Goal: Information Seeking & Learning: Learn about a topic

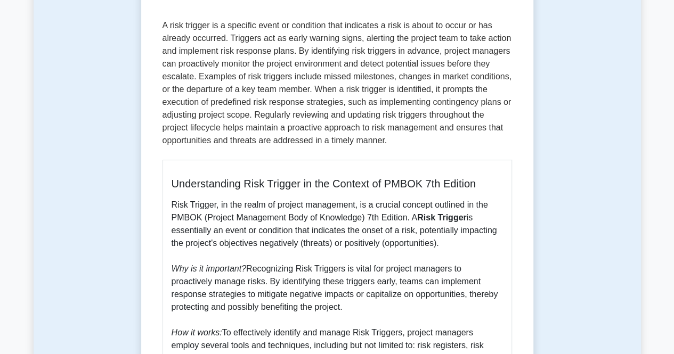
scroll to position [106, 0]
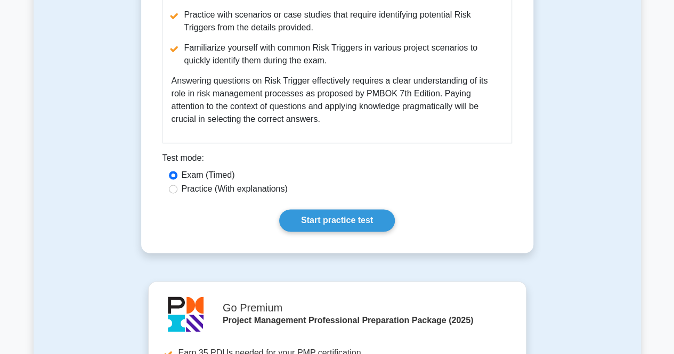
scroll to position [799, 0]
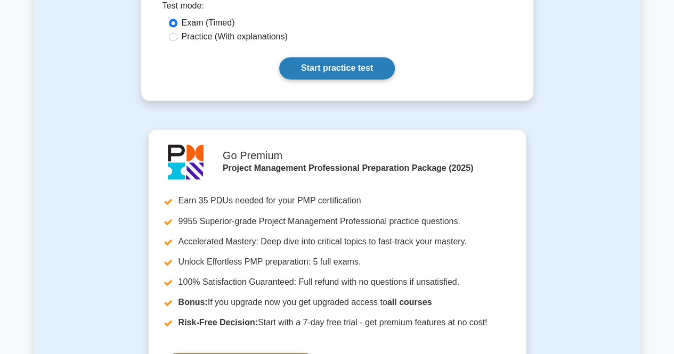
click at [339, 65] on link "Start practice test" at bounding box center [337, 68] width 116 height 22
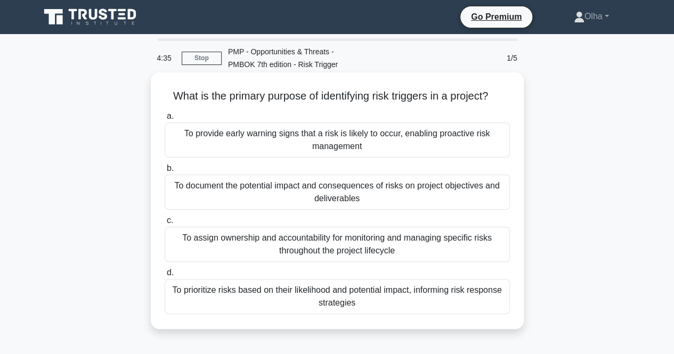
click at [263, 139] on div "To provide early warning signs that a risk is likely to occur, enabling proacti…" at bounding box center [337, 139] width 345 height 35
click at [165, 120] on input "a. To provide early warning signs that a risk is likely to occur, enabling proa…" at bounding box center [165, 116] width 0 height 7
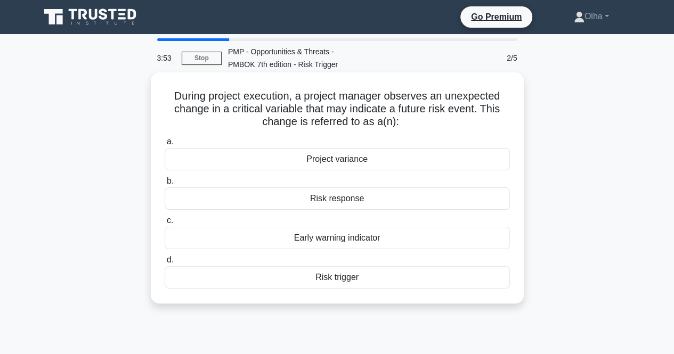
click at [301, 239] on div "Early warning indicator" at bounding box center [337, 238] width 345 height 22
click at [165, 224] on input "c. Early warning indicator" at bounding box center [165, 220] width 0 height 7
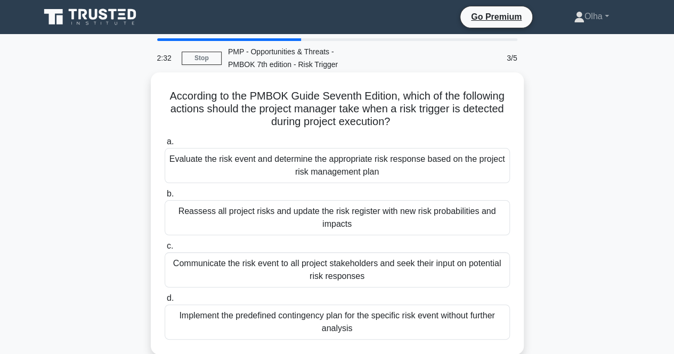
click at [236, 166] on div "Evaluate the risk event and determine the appropriate risk response based on th…" at bounding box center [337, 165] width 345 height 35
click at [165, 145] on input "a. Evaluate the risk event and determine the appropriate risk response based on…" at bounding box center [165, 141] width 0 height 7
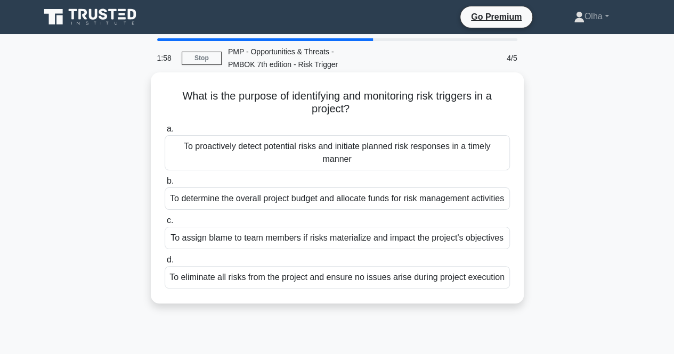
click at [260, 159] on div "To proactively detect potential risks and initiate planned risk responses in a …" at bounding box center [337, 152] width 345 height 35
click at [165, 133] on input "a. To proactively detect potential risks and initiate planned risk responses in…" at bounding box center [165, 129] width 0 height 7
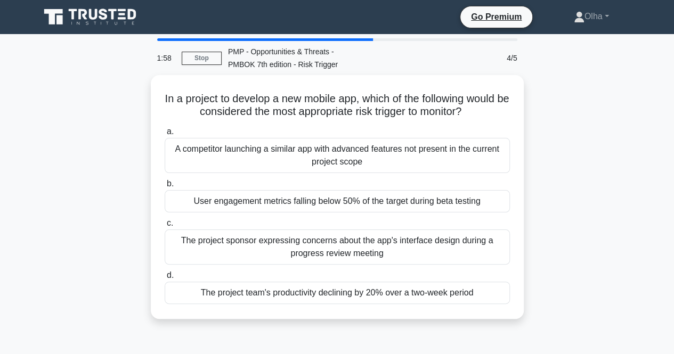
click at [260, 159] on div "A competitor launching a similar app with advanced features not present in the …" at bounding box center [337, 155] width 345 height 35
click at [165, 135] on input "a. A competitor launching a similar app with advanced features not present in t…" at bounding box center [165, 131] width 0 height 7
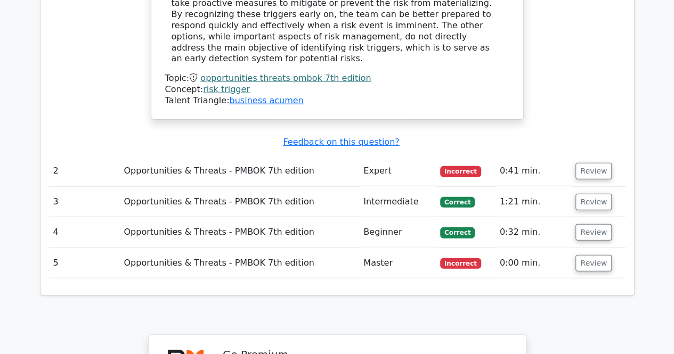
scroll to position [1225, 0]
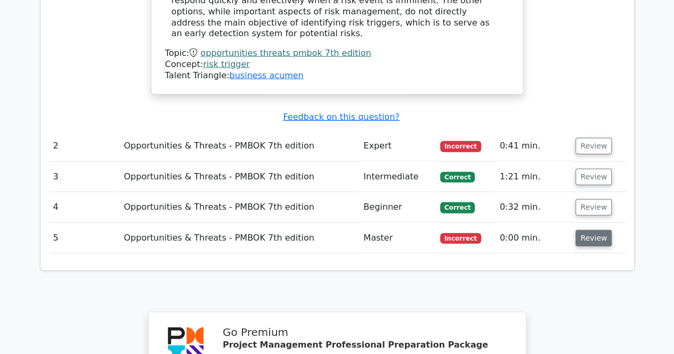
click at [597, 230] on button "Review" at bounding box center [593, 238] width 36 height 17
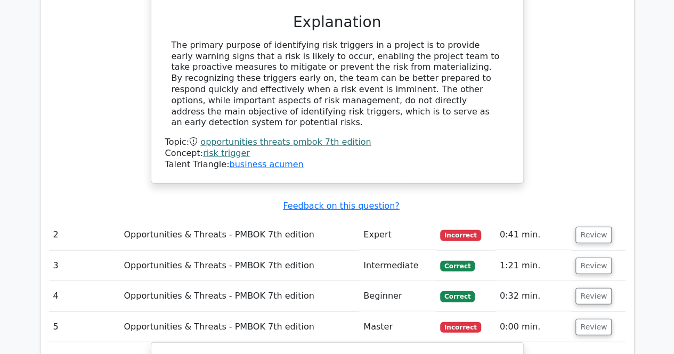
scroll to position [1118, 0]
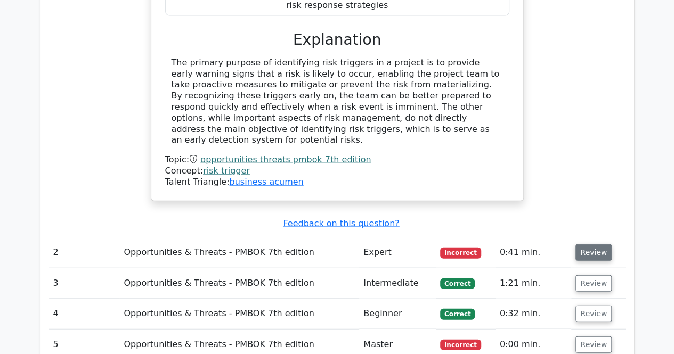
click at [600, 244] on button "Review" at bounding box center [593, 252] width 36 height 17
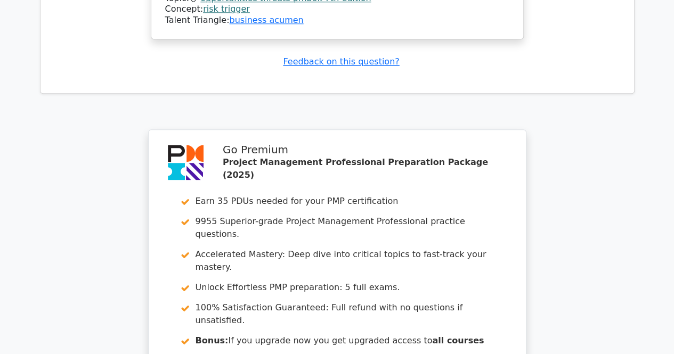
scroll to position [2715, 0]
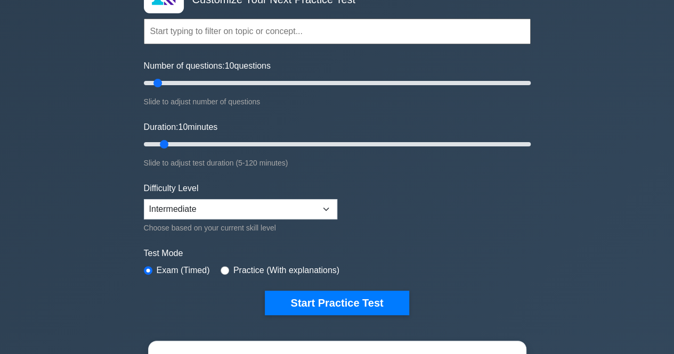
scroll to position [213, 0]
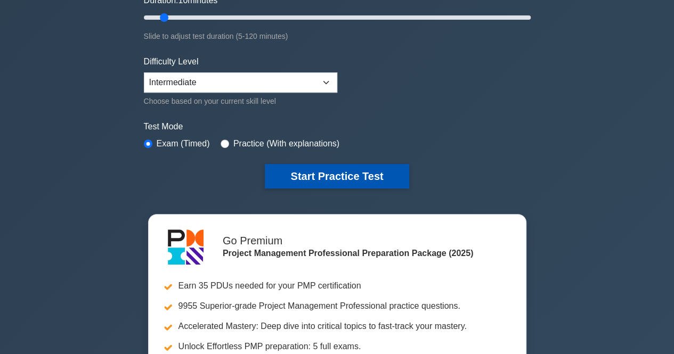
click at [297, 175] on button "Start Practice Test" at bounding box center [337, 176] width 144 height 24
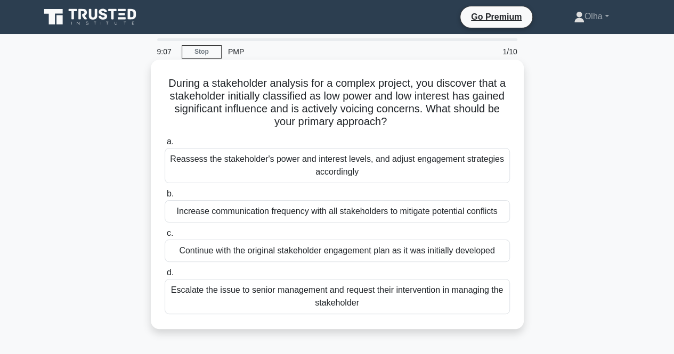
click at [219, 176] on div "Reassess the stakeholder's power and interest levels, and adjust engagement str…" at bounding box center [337, 165] width 345 height 35
click at [165, 145] on input "a. Reassess the stakeholder's power and interest levels, and adjust engagement …" at bounding box center [165, 141] width 0 height 7
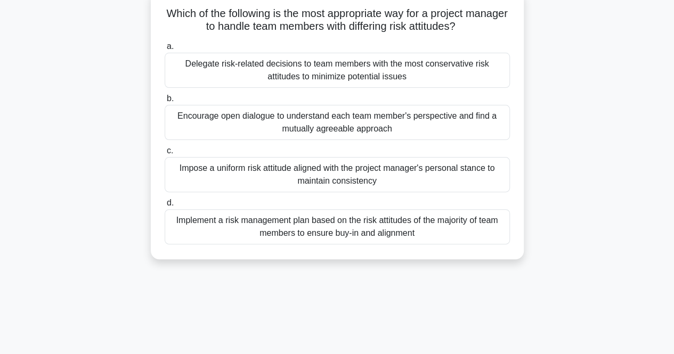
scroll to position [53, 0]
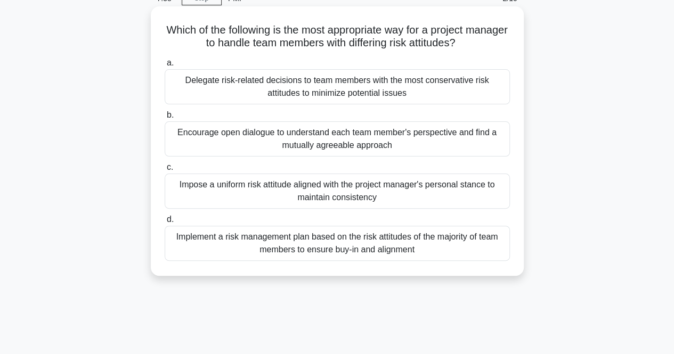
click at [226, 148] on div "Encourage open dialogue to understand each team member's perspective and find a…" at bounding box center [337, 138] width 345 height 35
click at [165, 119] on input "b. Encourage open dialogue to understand each team member's perspective and fin…" at bounding box center [165, 115] width 0 height 7
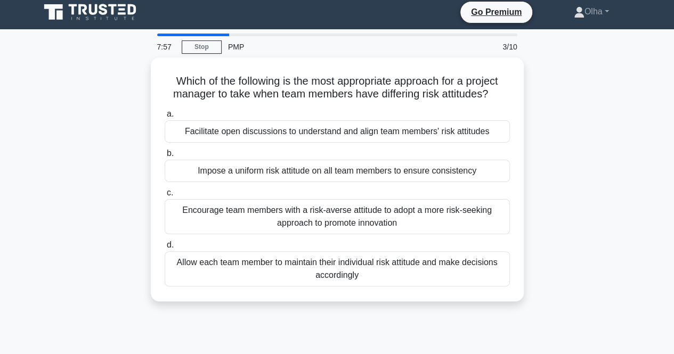
scroll to position [0, 0]
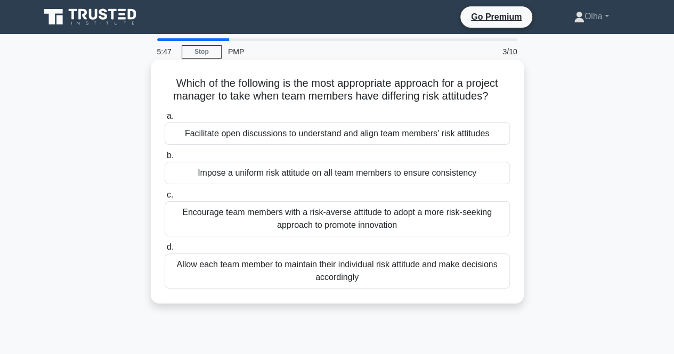
click at [393, 141] on div "Facilitate open discussions to understand and align team members' risk attitudes" at bounding box center [337, 133] width 345 height 22
click at [165, 120] on input "a. Facilitate open discussions to understand and align team members' risk attit…" at bounding box center [165, 116] width 0 height 7
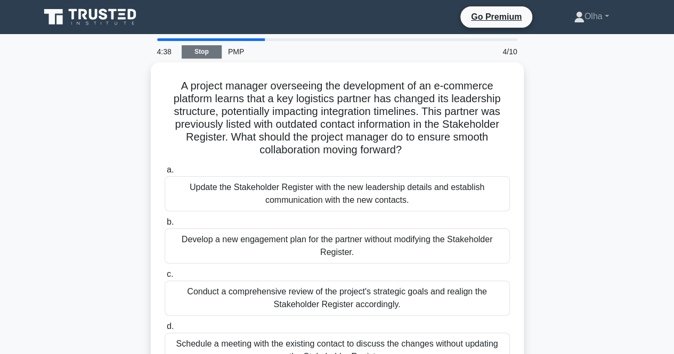
click at [193, 56] on link "Stop" at bounding box center [202, 51] width 40 height 13
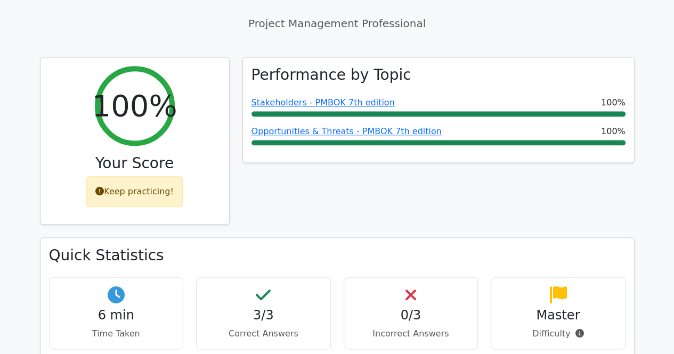
scroll to position [479, 0]
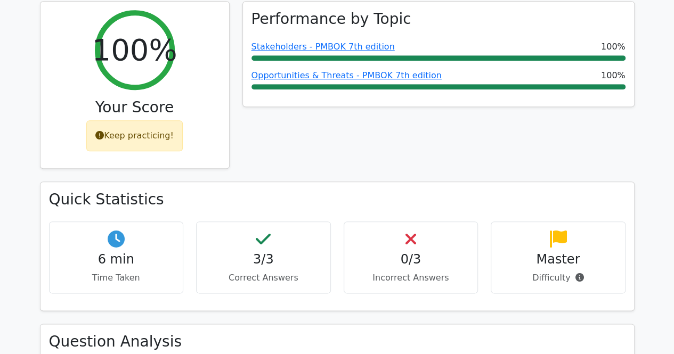
click at [522, 75] on div "Performance by Topic Stakeholders - PMBOK 7th edition 100% Opportunities & Thre…" at bounding box center [438, 91] width 405 height 181
